Goal: Check status: Check status

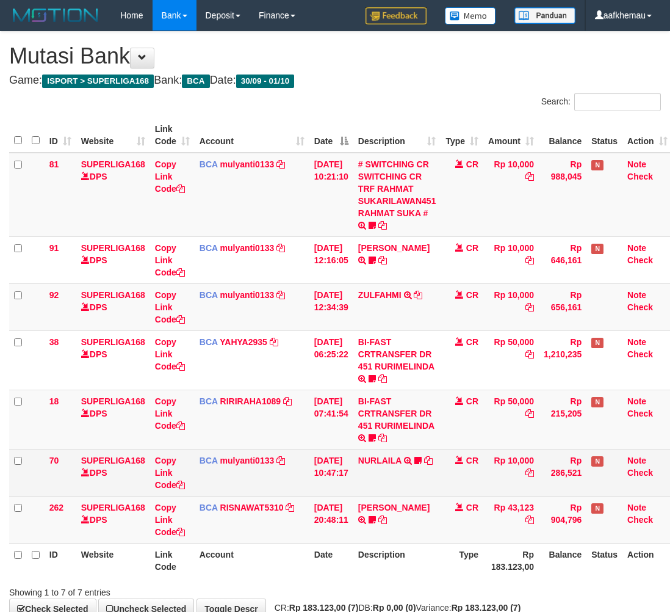
scroll to position [63, 10]
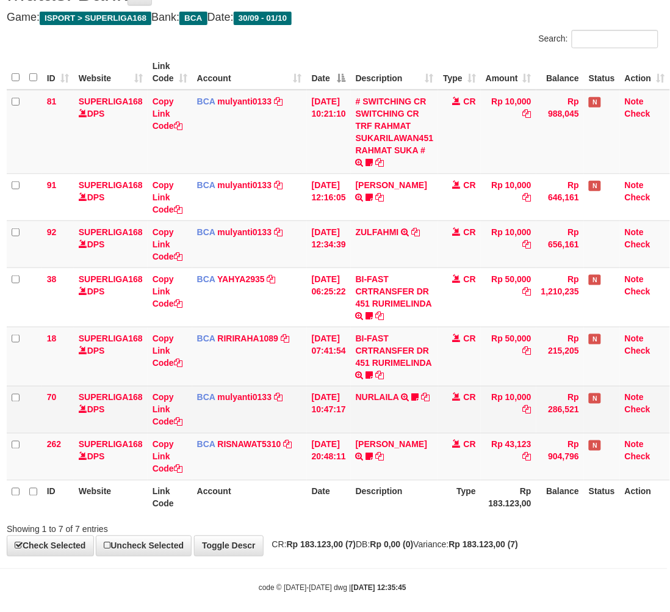
click at [436, 419] on td "NURLAILA TRSF E-BANKING CR 3009/FTSCY/WS95051 10000.002025093089086430 TRFDN-NU…" at bounding box center [395, 409] width 88 height 47
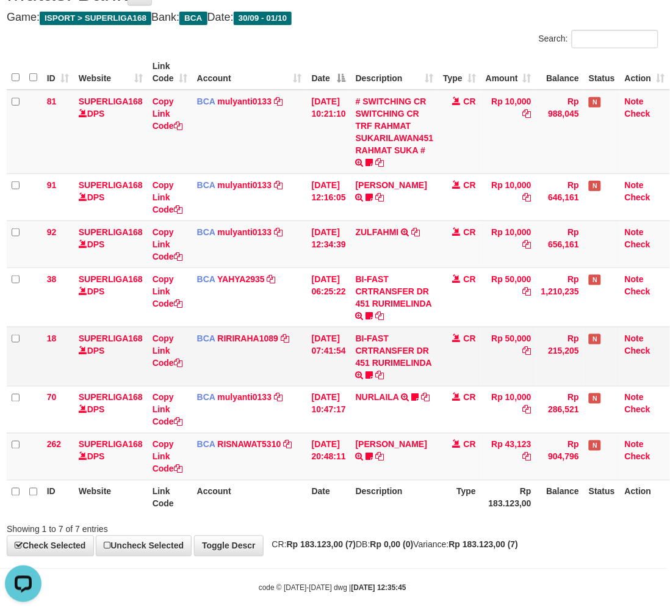
scroll to position [0, 0]
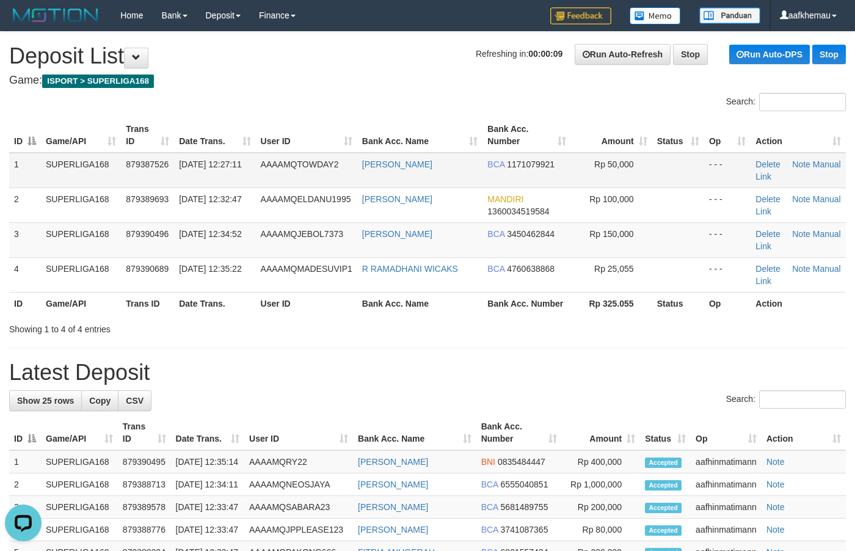
copy tr "[PERSON_NAME]"
drag, startPoint x: 480, startPoint y: 164, endPoint x: 312, endPoint y: 77, distance: 188.9
click at [339, 169] on tr "1 SUPERLIGA168 879387526 01/10/2025 12:27:11 AAAAMQTOWDAY2 ANDREAS FAMI BARUN B…" at bounding box center [427, 170] width 836 height 35
click at [306, 53] on h1 "Refreshing in: 00:00:08 Run Auto-Refresh Stop Run Auto-DPS Stop Deposit List" at bounding box center [427, 56] width 836 height 24
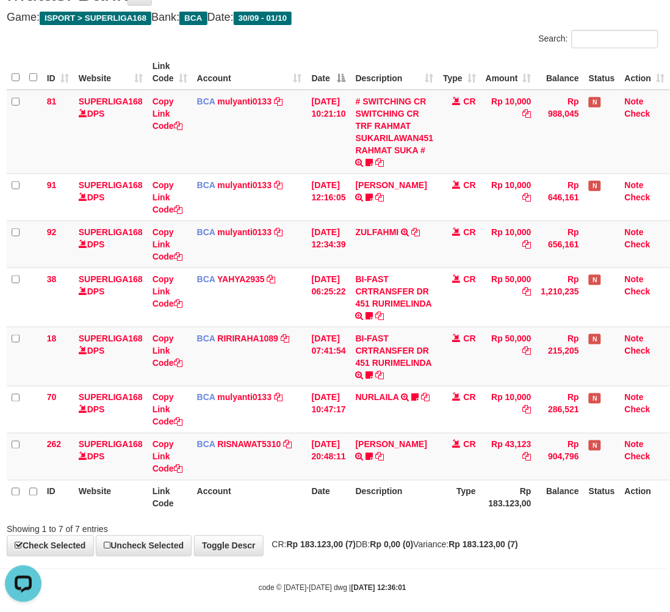
click at [403, 20] on h4 "Game: ISPORT > SUPERLIGA168 Bank: BCA Date: 30/09 - 01/10" at bounding box center [333, 18] width 652 height 12
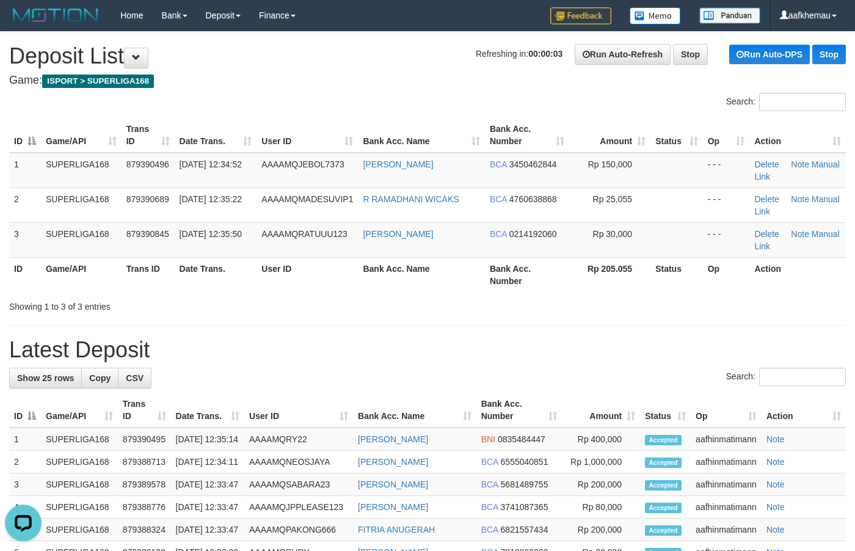
click at [232, 58] on h1 "Refreshing in: 00:00:03 Run Auto-Refresh Stop Run Auto-DPS Stop Deposit List" at bounding box center [427, 56] width 836 height 24
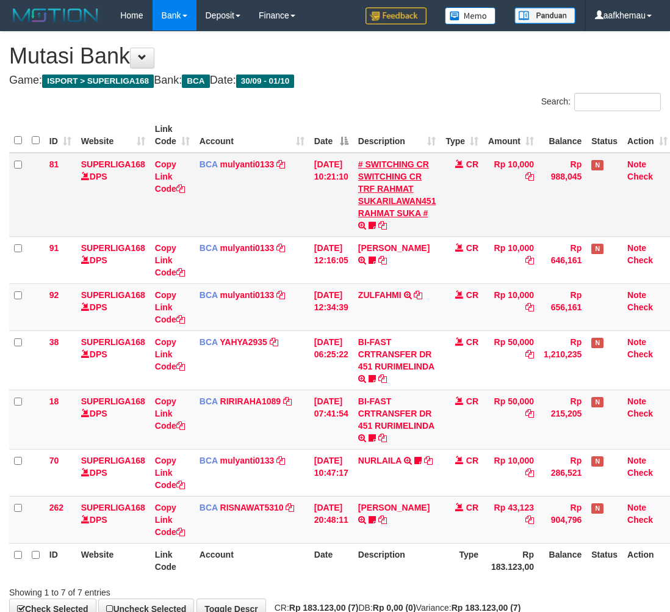
scroll to position [63, 10]
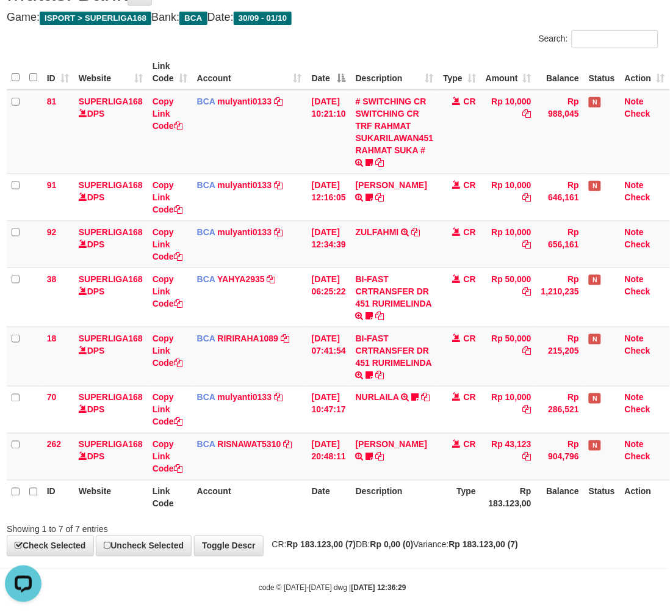
click at [425, 46] on div "Search:" at bounding box center [500, 40] width 317 height 21
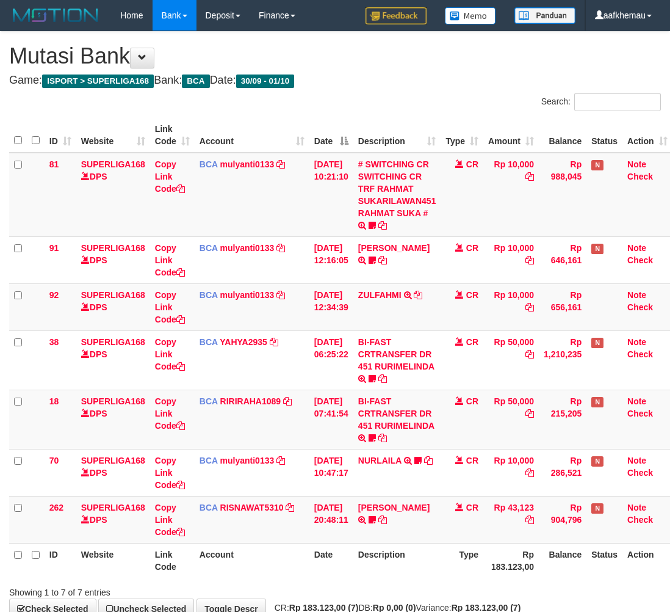
scroll to position [63, 10]
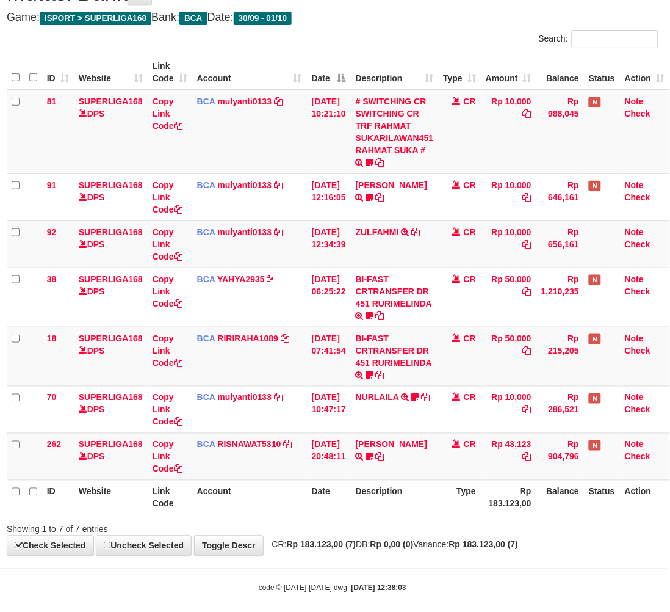
click at [519, 554] on div "**********" at bounding box center [333, 262] width 670 height 587
click at [408, 20] on h4 "Game: ISPORT > SUPERLIGA168 Bank: BCA Date: 30/09 - 01/10" at bounding box center [333, 18] width 652 height 12
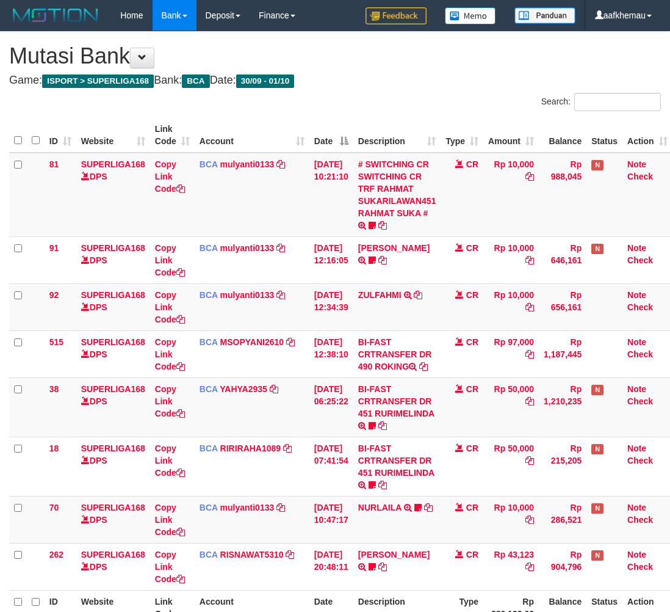
scroll to position [64, 10]
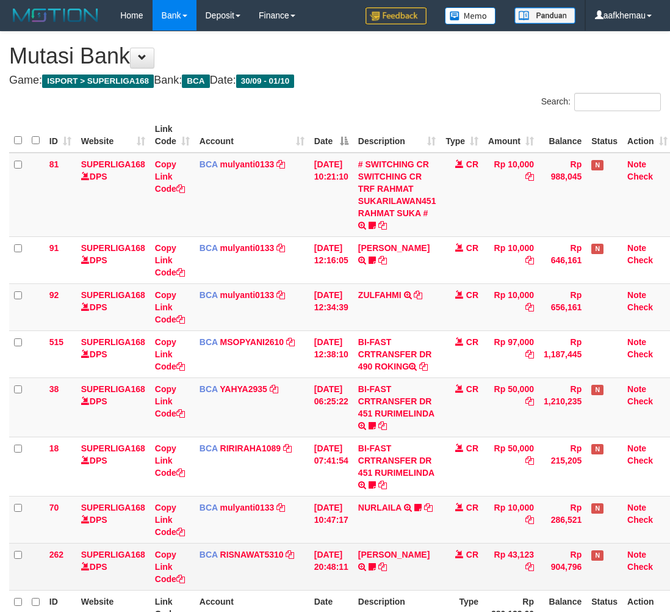
scroll to position [64, 10]
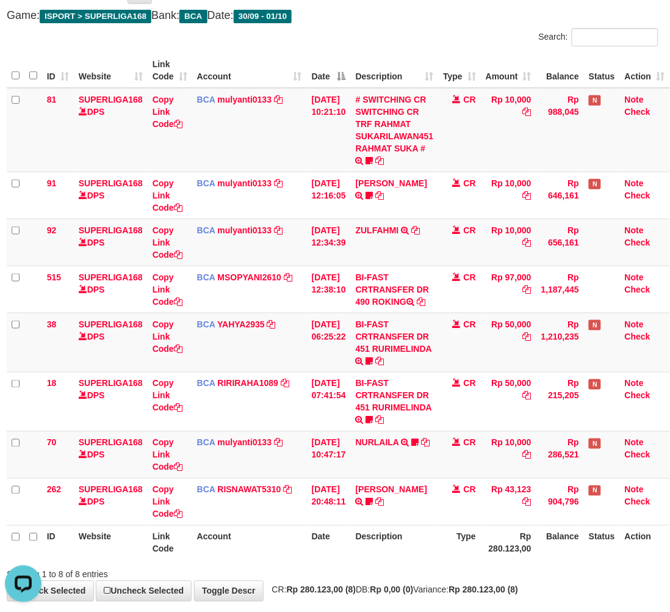
click at [386, 40] on div "Search:" at bounding box center [500, 38] width 317 height 21
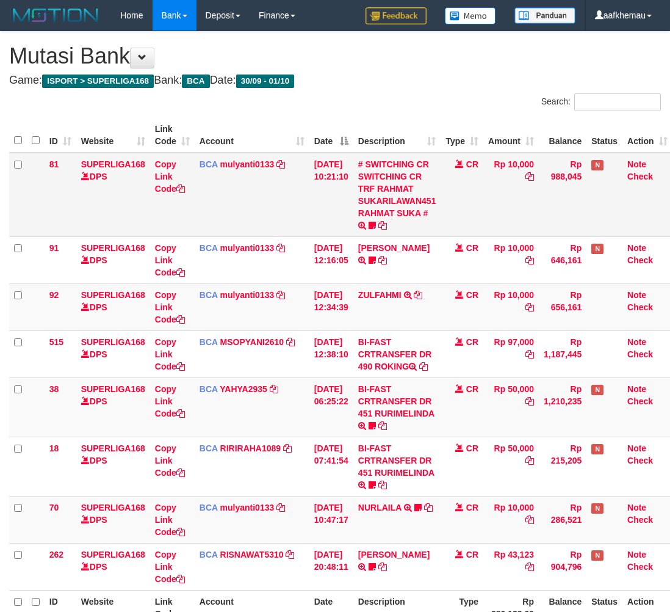
scroll to position [65, 10]
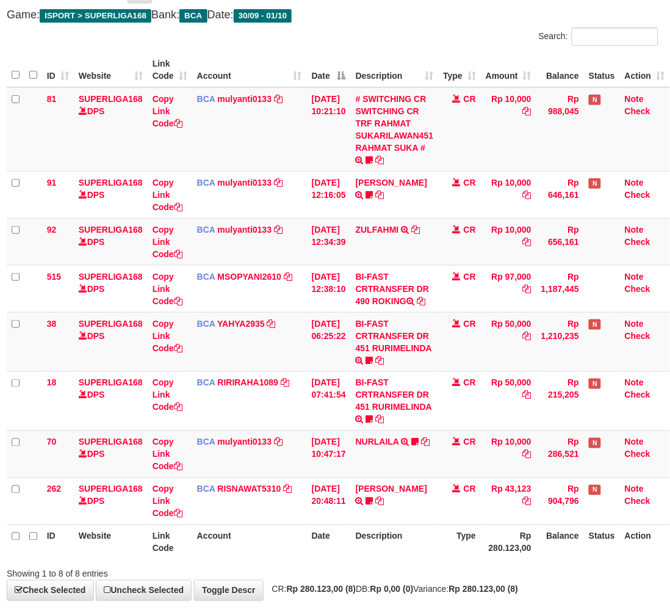
click at [432, 31] on div "Search:" at bounding box center [500, 37] width 317 height 21
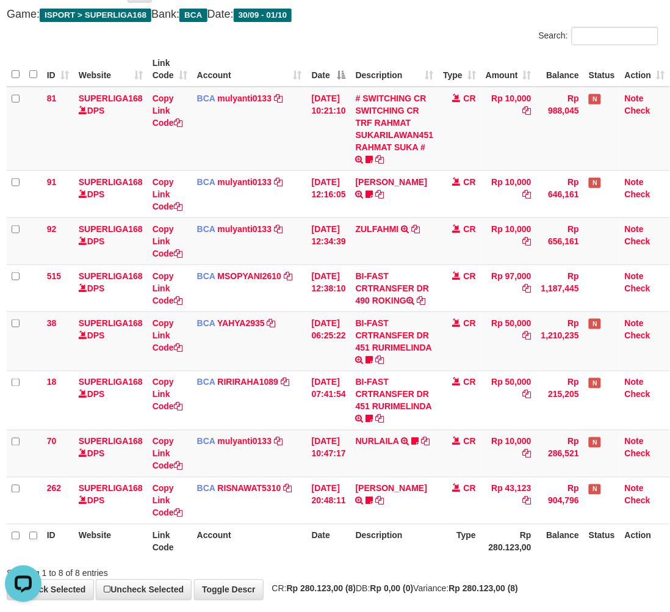
click at [440, 37] on div "Search:" at bounding box center [500, 37] width 317 height 21
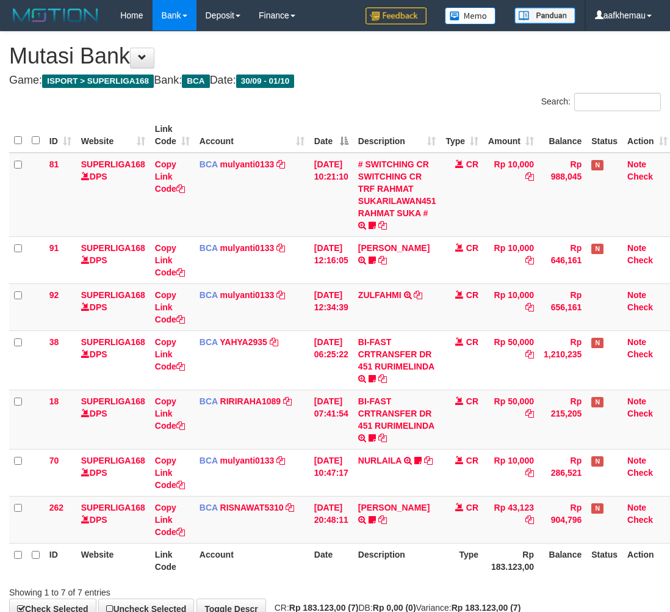
scroll to position [67, 10]
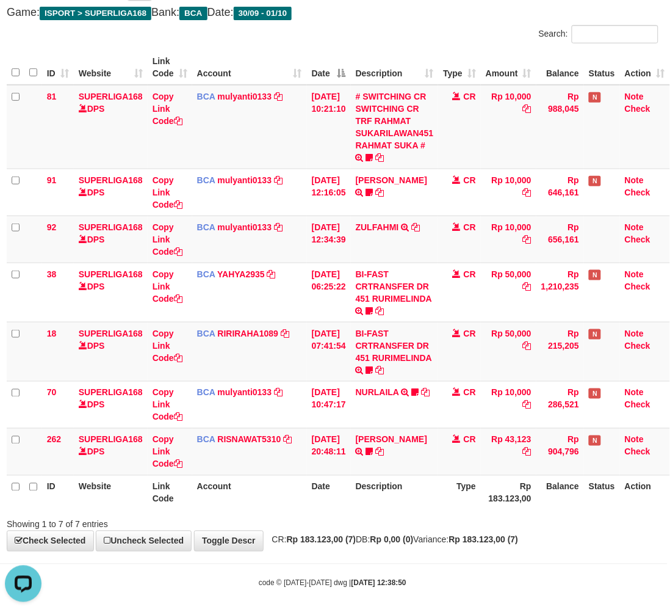
click at [405, 18] on h4 "Game: ISPORT > SUPERLIGA168 Bank: BCA Date: 30/09 - 01/10" at bounding box center [333, 13] width 652 height 12
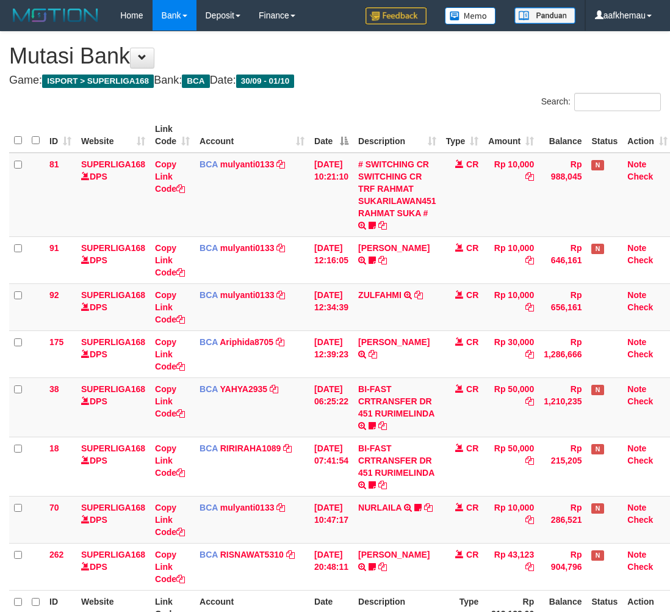
scroll to position [68, 10]
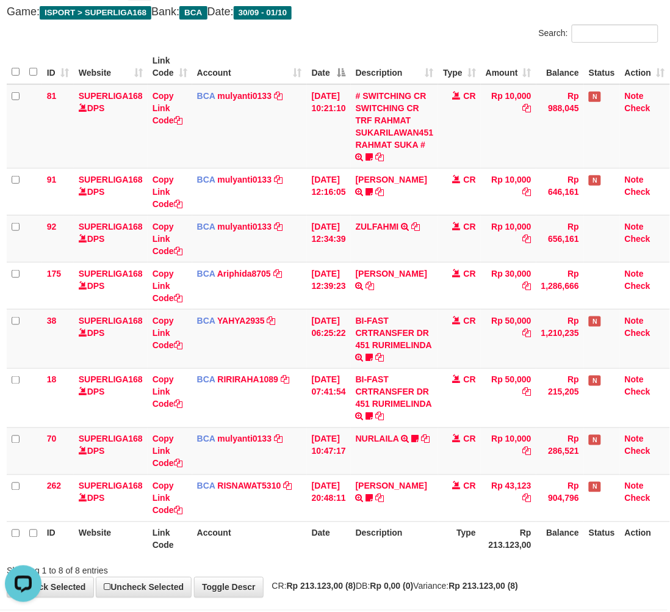
click at [380, 25] on div "**********" at bounding box center [333, 280] width 670 height 634
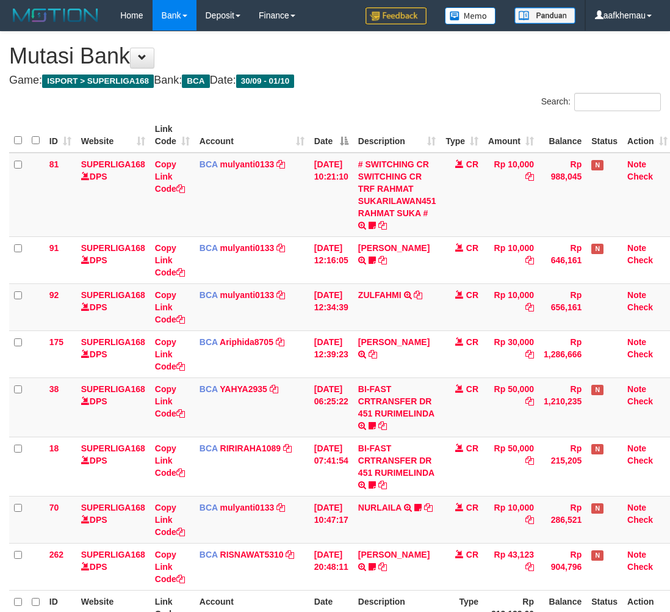
scroll to position [38, 10]
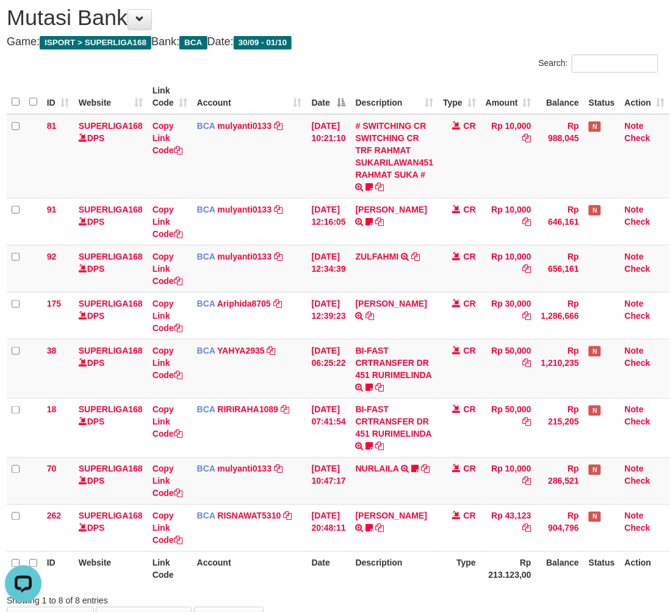
click at [399, 23] on h1 "Mutasi Bank" at bounding box center [333, 17] width 652 height 24
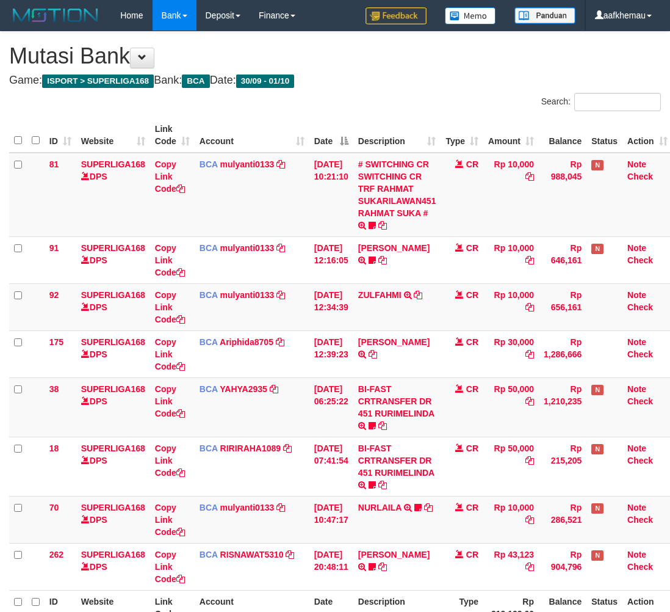
scroll to position [40, 10]
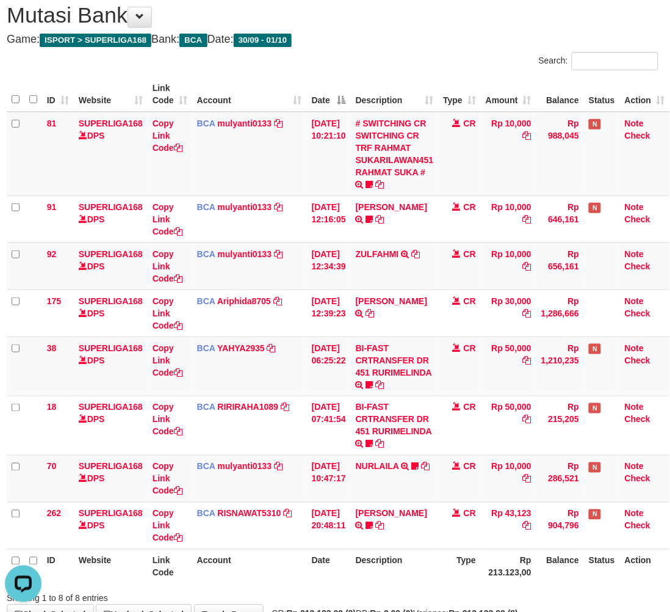
click at [422, 37] on h4 "Game: ISPORT > SUPERLIGA168 Bank: BCA Date: 30/09 - 01/10" at bounding box center [333, 40] width 652 height 12
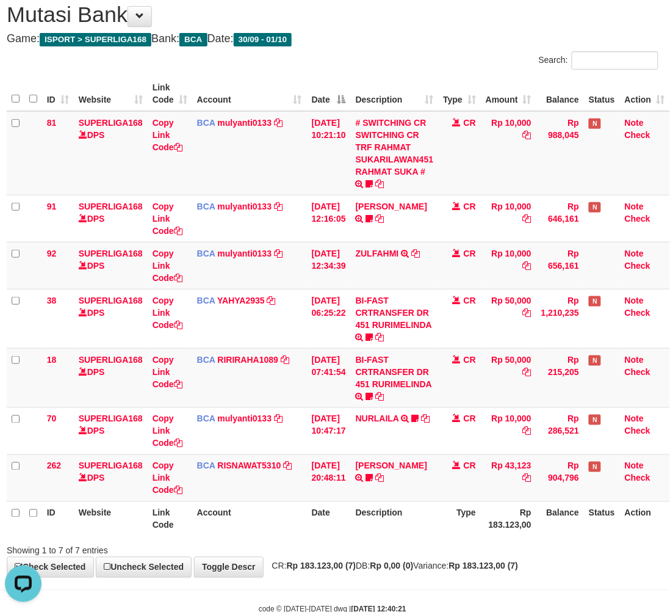
click at [386, 43] on h4 "Game: ISPORT > SUPERLIGA168 Bank: BCA Date: 30/09 - 01/10" at bounding box center [333, 39] width 652 height 12
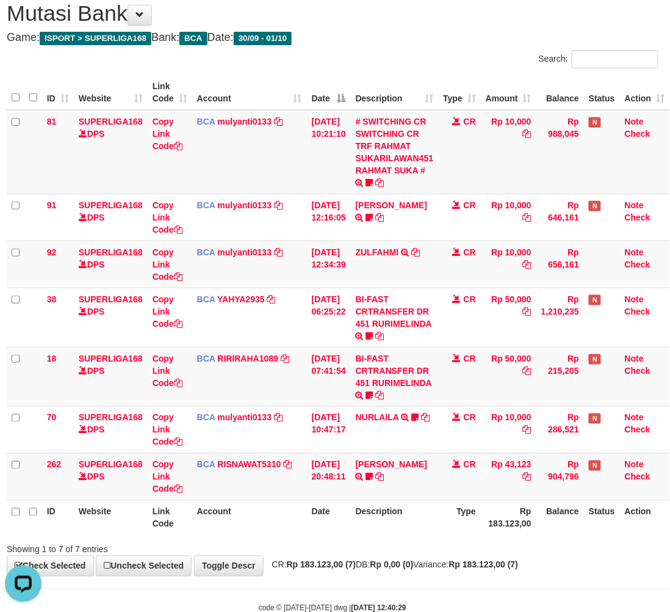
click at [386, 20] on h1 "Mutasi Bank" at bounding box center [333, 13] width 652 height 24
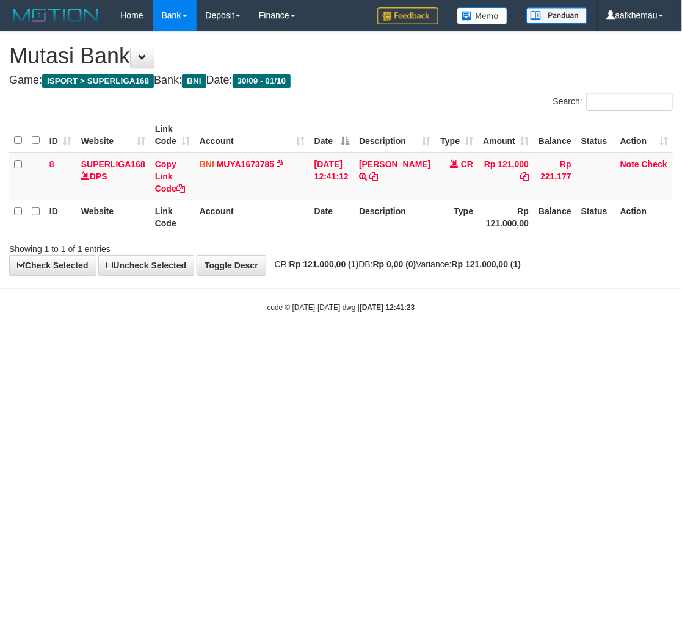
click at [410, 344] on html "Toggle navigation Home Bank Account List Load By Website Group [ISPORT] SUPERLI…" at bounding box center [341, 172] width 682 height 344
click at [254, 165] on link "MUYA1673785" at bounding box center [245, 164] width 57 height 10
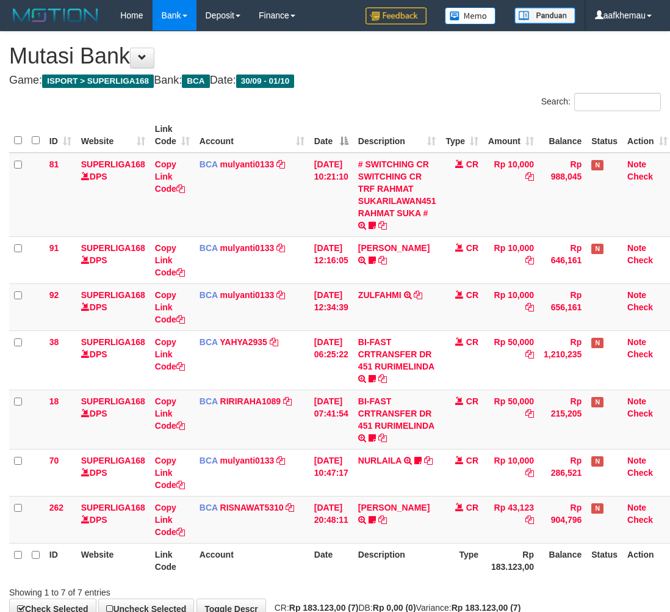
scroll to position [44, 10]
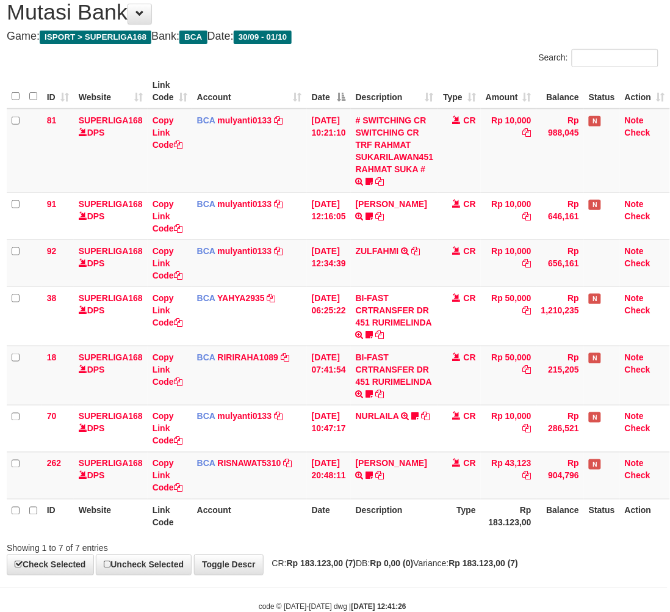
click at [416, 47] on div "**********" at bounding box center [333, 281] width 670 height 587
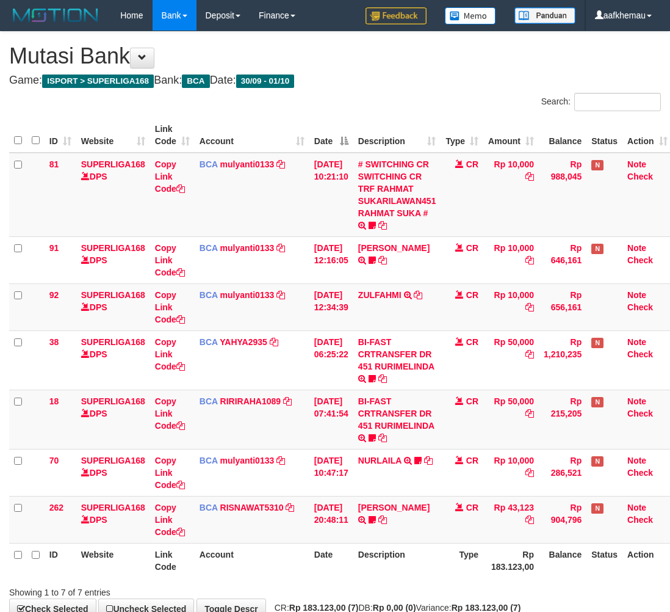
scroll to position [47, 10]
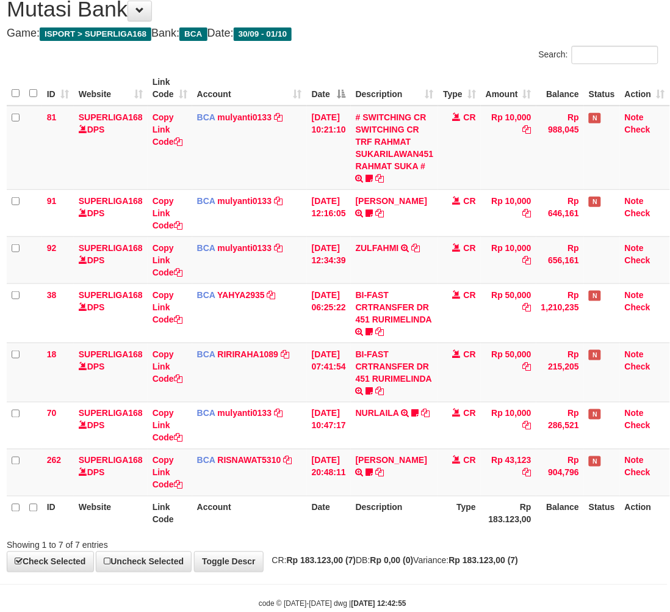
click at [403, 23] on div "**********" at bounding box center [333, 278] width 670 height 587
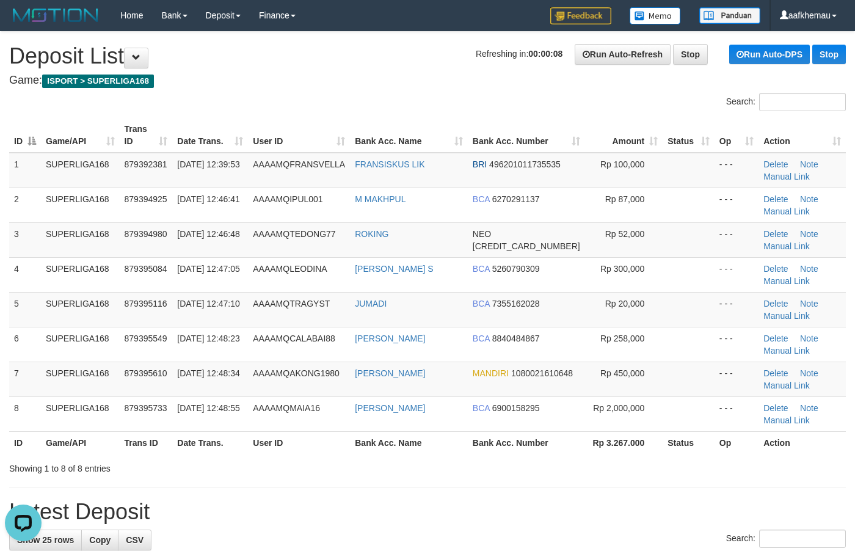
click at [339, 56] on h1 "Refreshing in: 00:00:08 Run Auto-Refresh Stop Run Auto-DPS Stop Deposit List" at bounding box center [427, 56] width 836 height 24
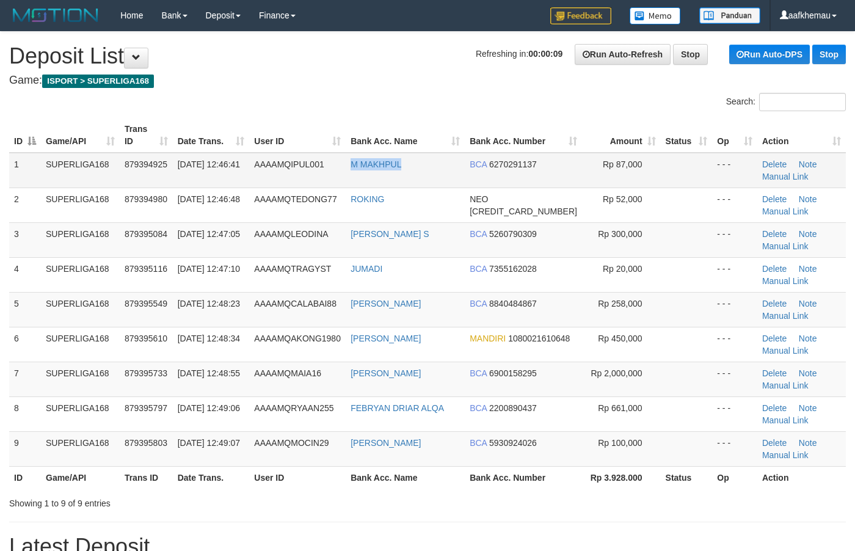
copy link "M MAKHPUL"
drag, startPoint x: 447, startPoint y: 163, endPoint x: 356, endPoint y: 169, distance: 91.2
click at [356, 169] on td "M MAKHPUL" at bounding box center [404, 170] width 119 height 35
drag, startPoint x: 352, startPoint y: 62, endPoint x: 358, endPoint y: 65, distance: 6.3
click at [352, 62] on h1 "Refreshing in: 00:00:09 Run Auto-Refresh Stop Run Auto-DPS Stop Deposit List" at bounding box center [427, 56] width 836 height 24
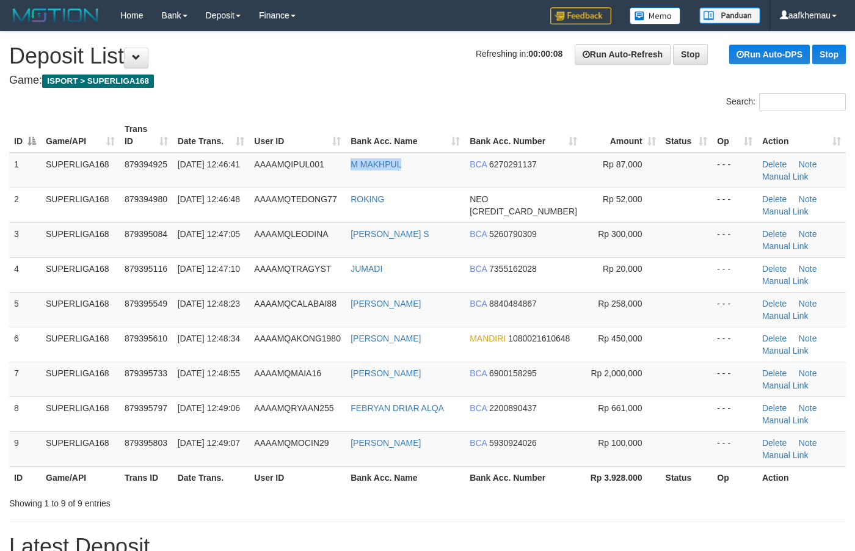
drag, startPoint x: 354, startPoint y: 180, endPoint x: 325, endPoint y: 82, distance: 101.8
click at [334, 178] on tr "1 SUPERLIGA168 879394925 01/10/2025 12:46:41 AAAAMQIPUL001 M MAKHPUL BCA 627029…" at bounding box center [427, 170] width 836 height 35
click at [324, 65] on h1 "Refreshing in: 00:00:08 Run Auto-Refresh Stop Run Auto-DPS Stop Deposit List" at bounding box center [427, 56] width 836 height 24
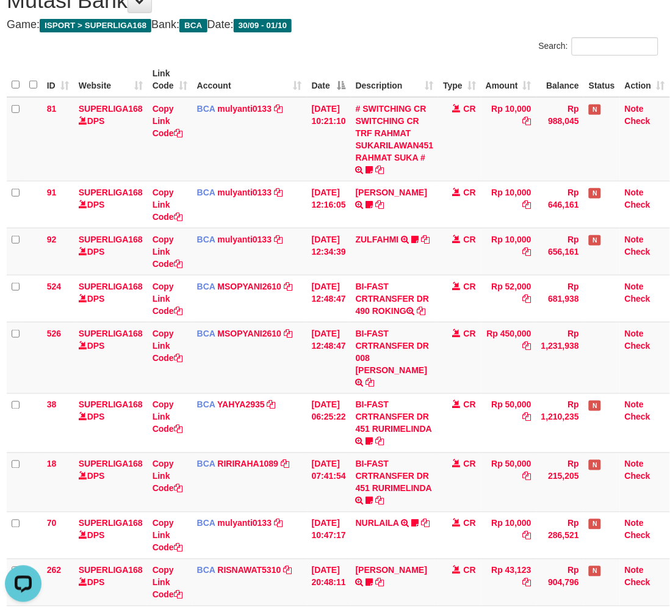
click at [380, 34] on div "**********" at bounding box center [333, 328] width 670 height 705
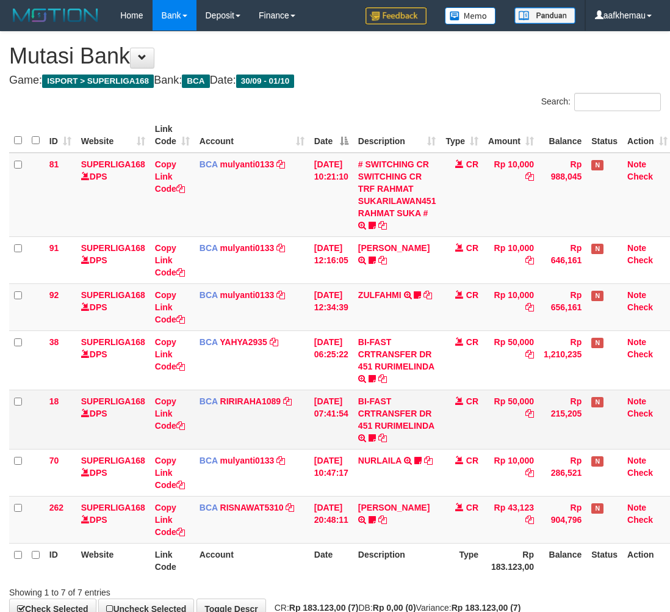
scroll to position [56, 10]
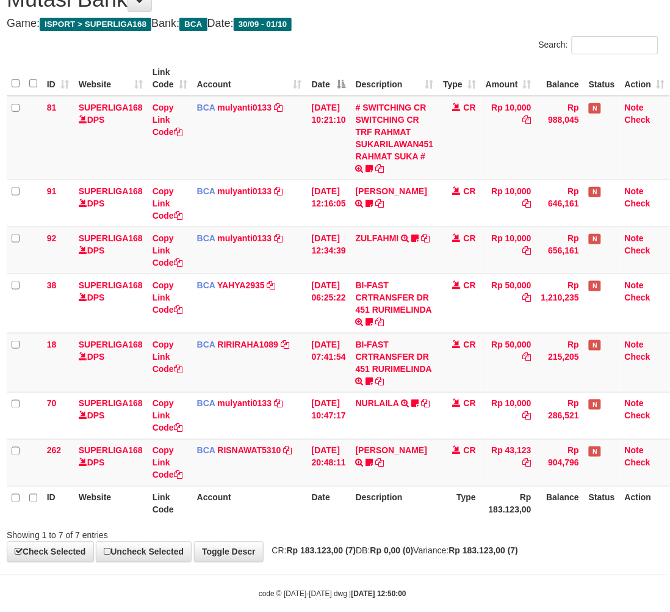
click at [487, 545] on div "**********" at bounding box center [333, 268] width 670 height 587
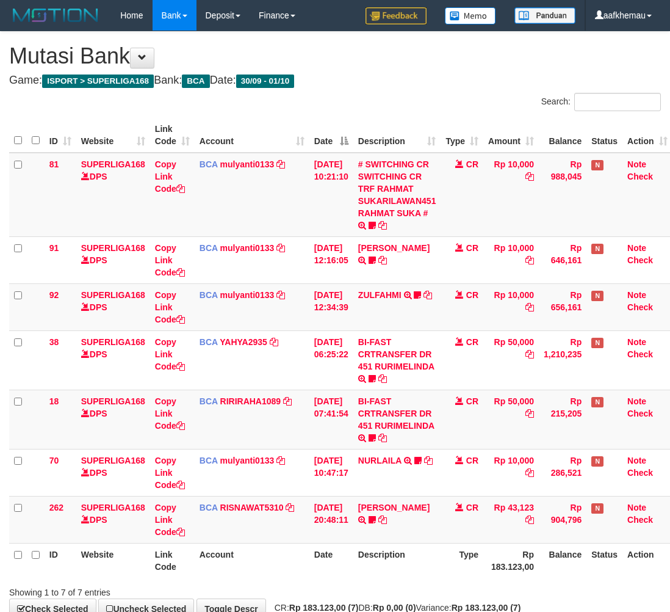
scroll to position [58, 10]
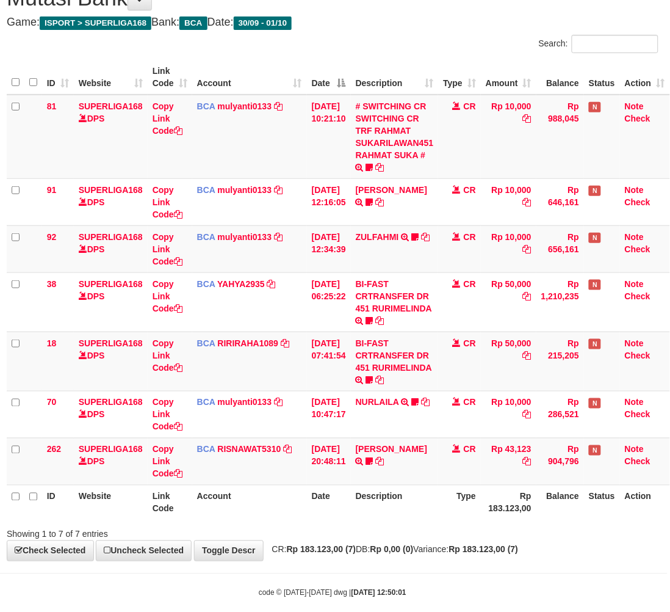
drag, startPoint x: 496, startPoint y: 528, endPoint x: 495, endPoint y: 516, distance: 12.3
click at [496, 517] on div "Search: ID Website Link Code Account Date Description Type Amount Balance Statu…" at bounding box center [333, 287] width 652 height 505
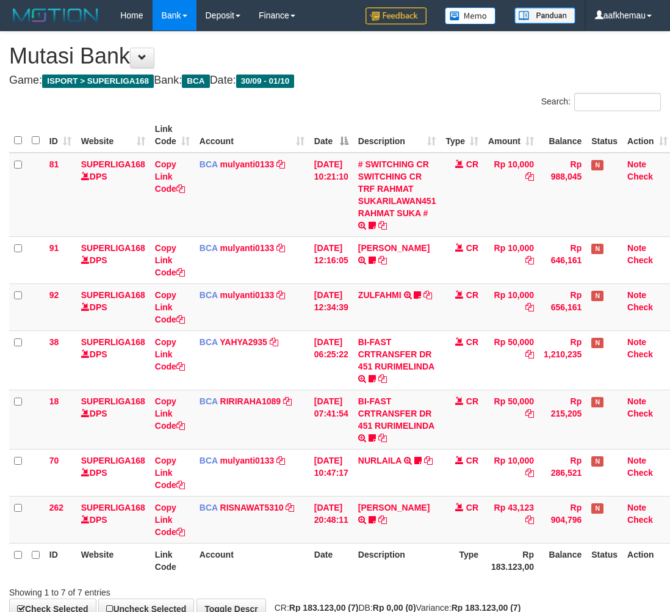
scroll to position [59, 10]
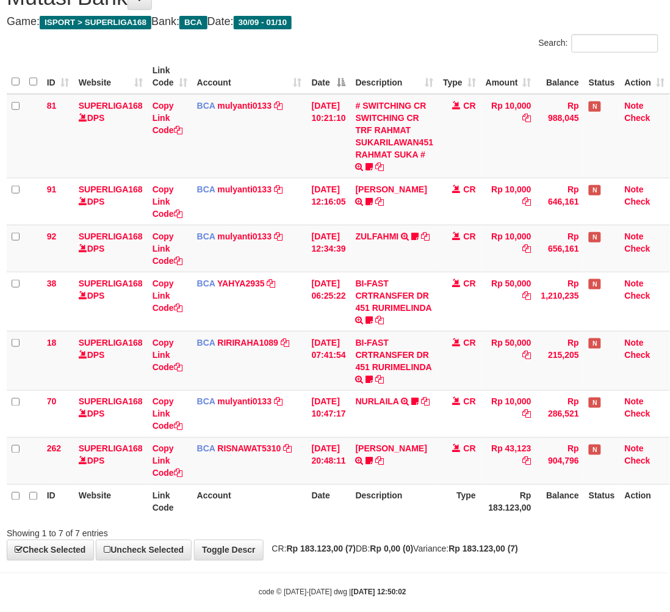
click at [361, 26] on h4 "Game: ISPORT > SUPERLIGA168 Bank: BCA Date: 30/09 - 01/10" at bounding box center [333, 22] width 652 height 12
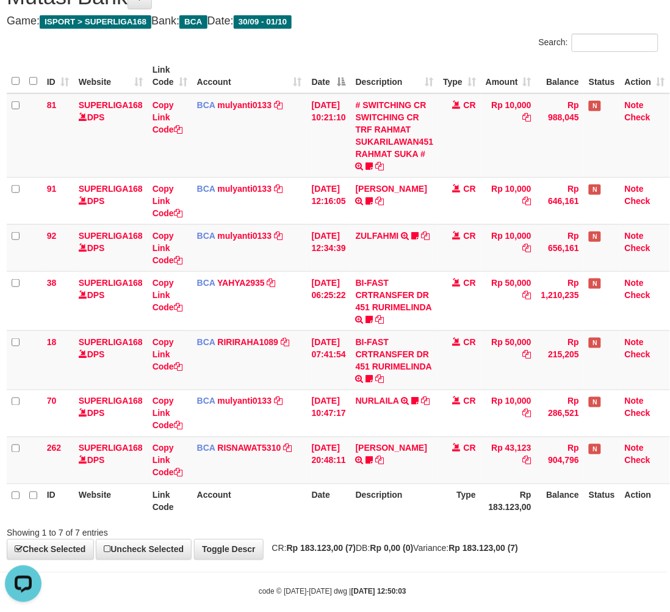
drag, startPoint x: 466, startPoint y: 38, endPoint x: 458, endPoint y: 34, distance: 8.2
click at [458, 34] on div "Search:" at bounding box center [500, 44] width 317 height 21
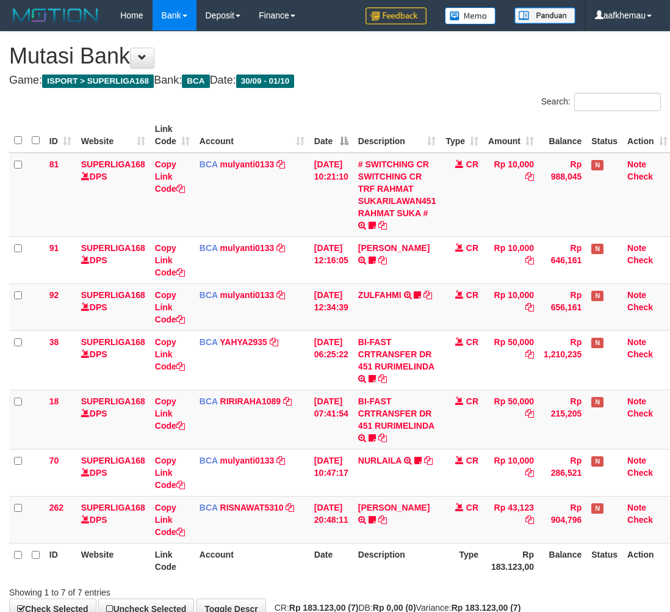
scroll to position [60, 10]
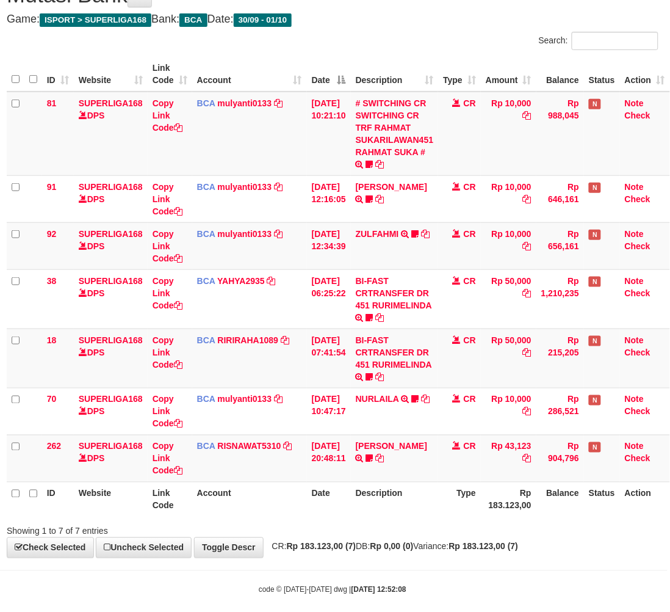
scroll to position [61, 10]
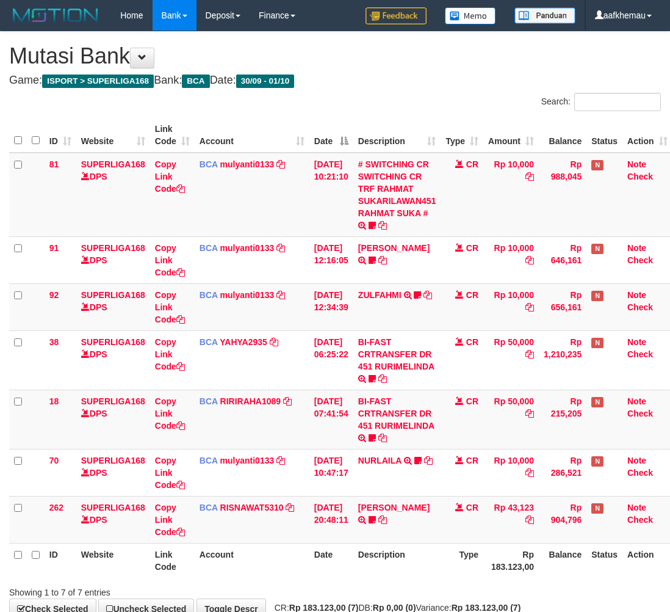
scroll to position [62, 10]
